Goal: Transaction & Acquisition: Book appointment/travel/reservation

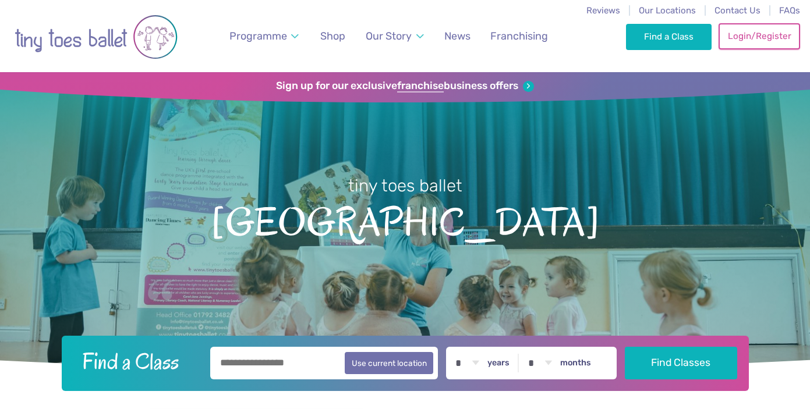
click at [741, 43] on link "Login/Register" at bounding box center [759, 36] width 82 height 26
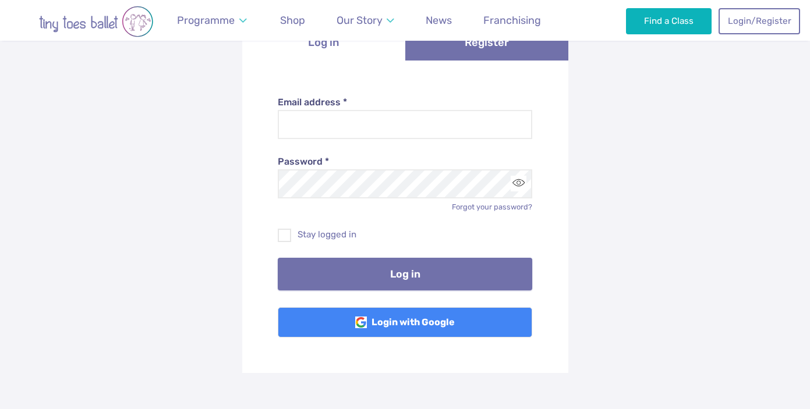
scroll to position [141, 0]
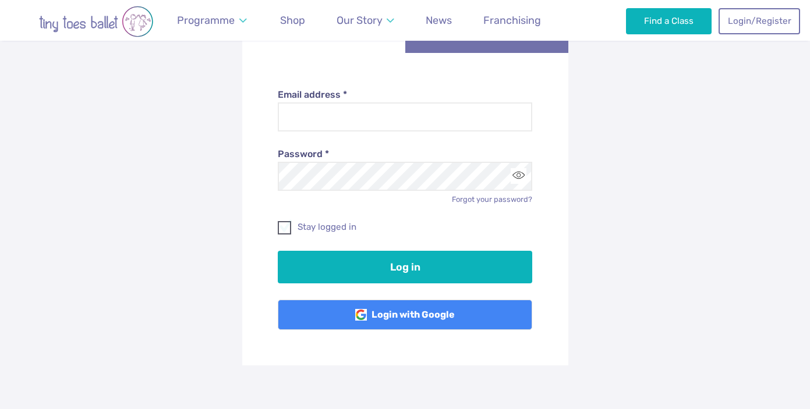
type input "**********"
click at [339, 229] on label "Stay logged in" at bounding box center [405, 227] width 254 height 12
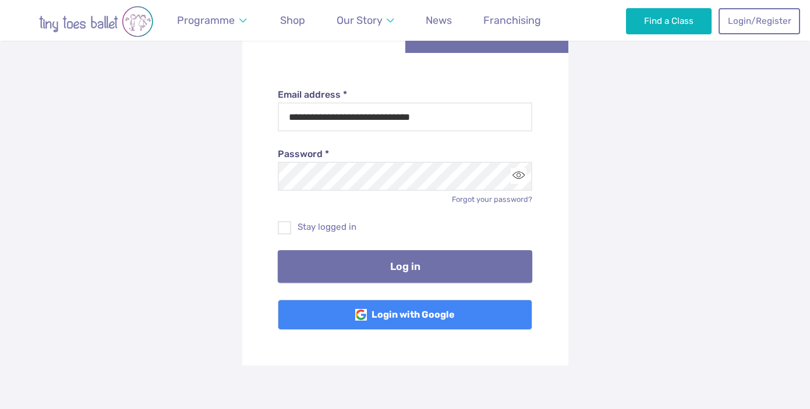
click at [370, 270] on button "Log in" at bounding box center [405, 266] width 254 height 33
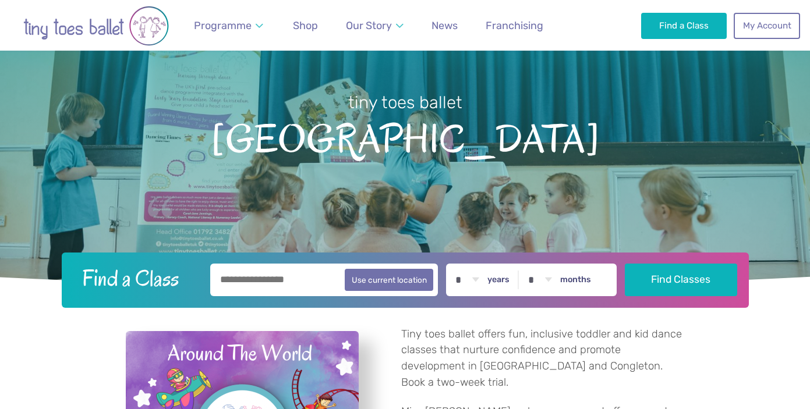
scroll to position [84, 0]
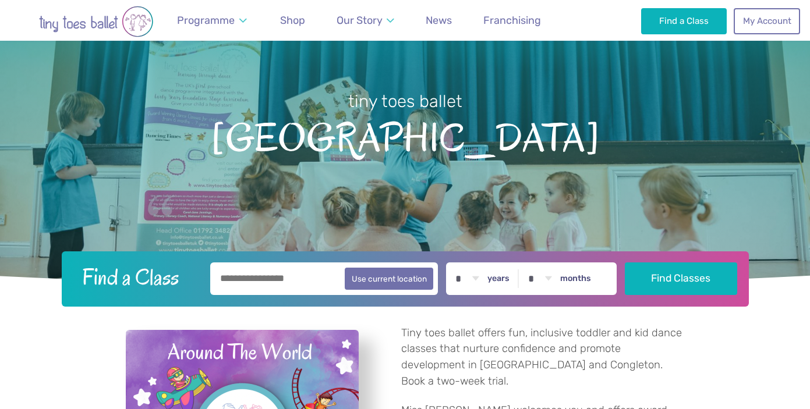
click at [242, 281] on input "text" at bounding box center [324, 279] width 228 height 33
type input "********"
click at [469, 281] on select "* * * * * * * * * * ** ** **" at bounding box center [467, 279] width 36 height 33
select select "*"
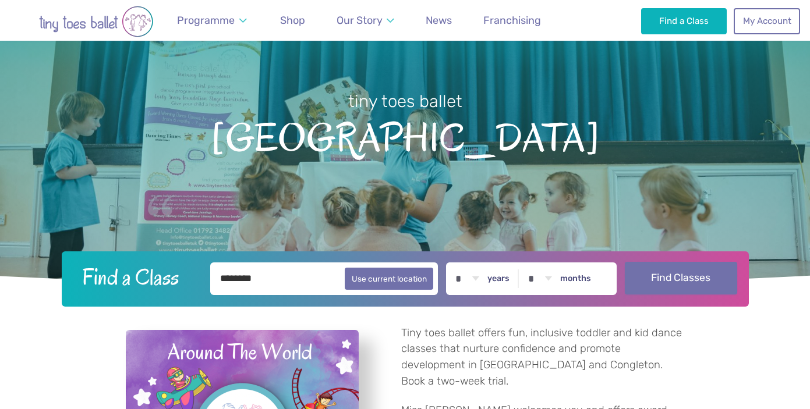
click at [685, 288] on button "Find Classes" at bounding box center [681, 278] width 112 height 33
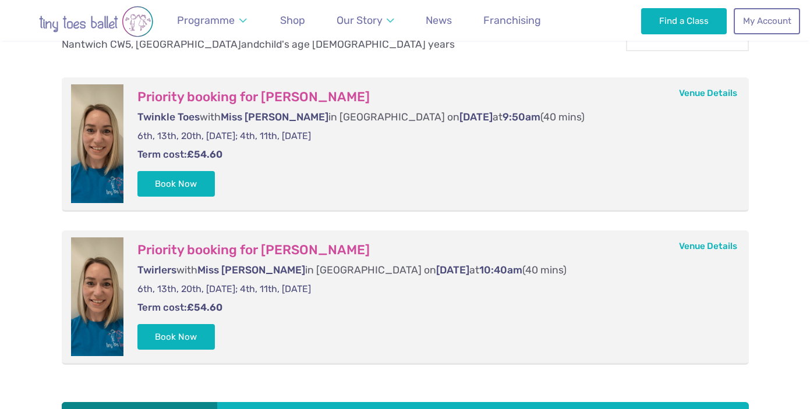
scroll to position [424, 0]
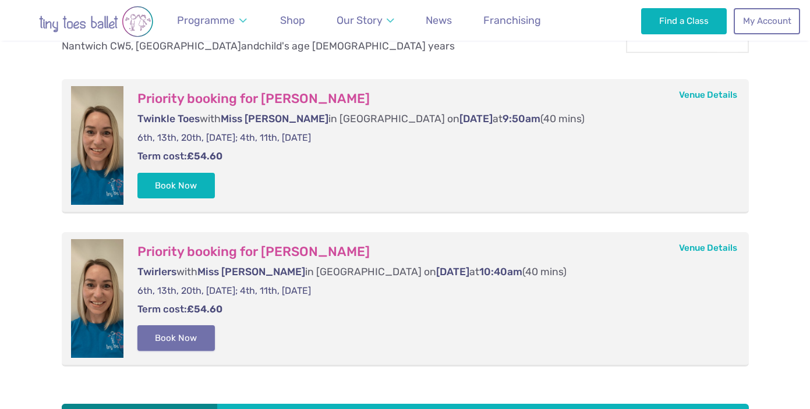
click at [174, 340] on button "Book Now" at bounding box center [176, 338] width 78 height 26
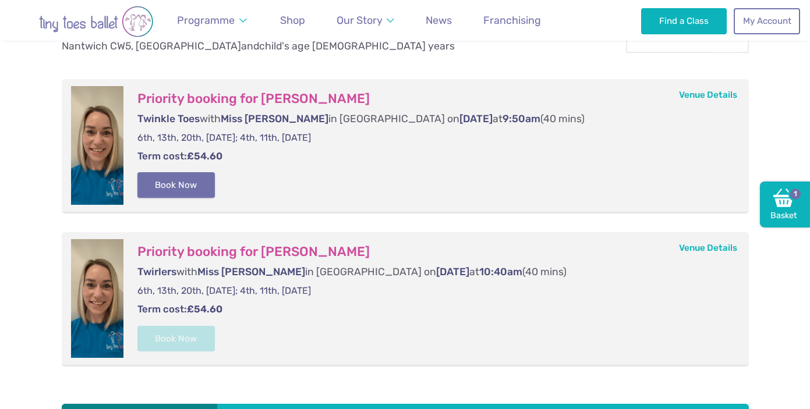
click at [185, 186] on button "Book Now" at bounding box center [176, 185] width 78 height 26
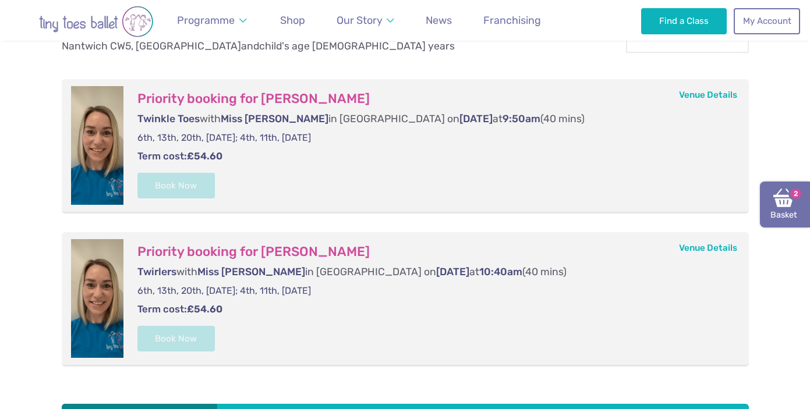
click at [794, 206] on link "Basket 2" at bounding box center [785, 205] width 50 height 47
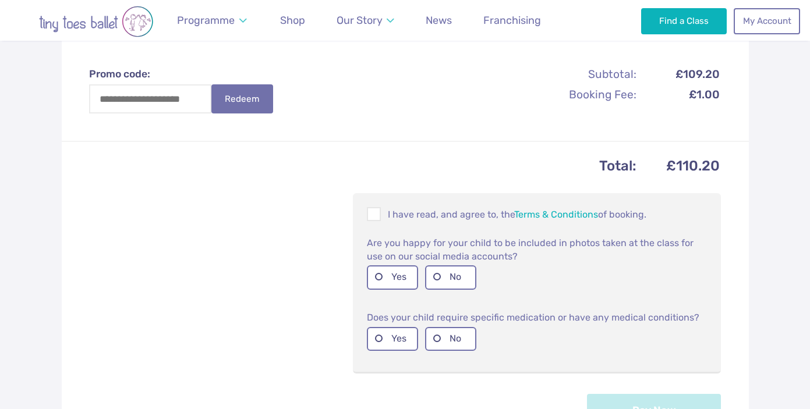
scroll to position [511, 0]
click at [378, 211] on span at bounding box center [374, 215] width 13 height 11
click at [377, 284] on label "Yes" at bounding box center [392, 276] width 51 height 24
click at [427, 349] on label "No" at bounding box center [450, 338] width 51 height 24
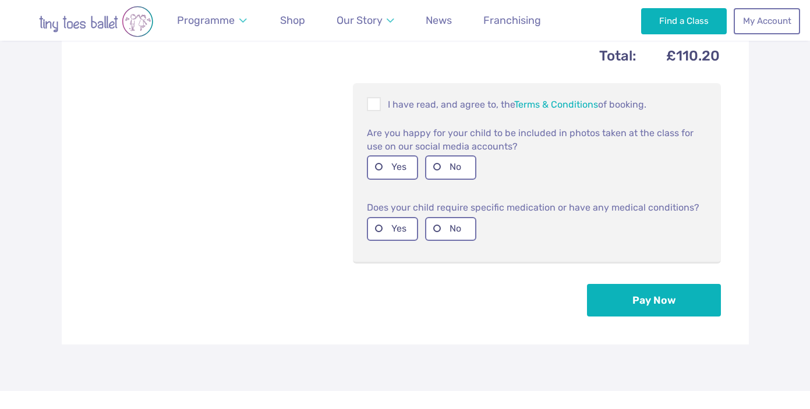
scroll to position [625, 0]
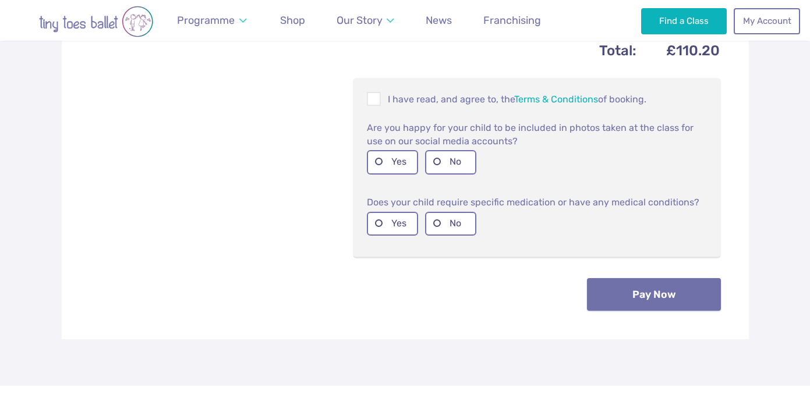
click at [652, 302] on button "Pay Now" at bounding box center [654, 294] width 134 height 33
